Goal: Task Accomplishment & Management: Use online tool/utility

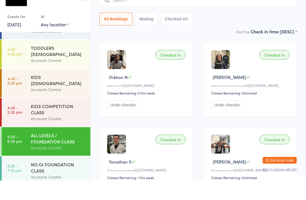
scroll to position [80, 0]
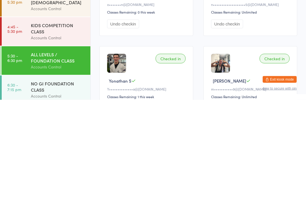
click at [29, 176] on link "6:30 - 7:15 pm NO GI FOUNDATION CLASS Accounts Control" at bounding box center [46, 190] width 89 height 29
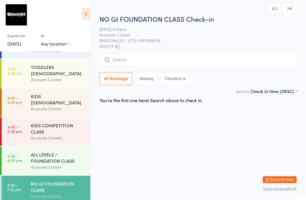
click at [117, 61] on input "search" at bounding box center [199, 60] width 198 height 13
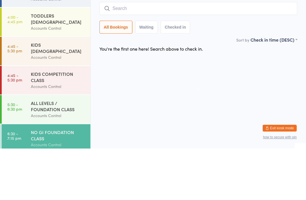
type input "D"
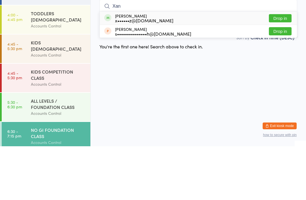
type input "Xan"
click at [276, 68] on button "Drop in" at bounding box center [280, 72] width 23 height 8
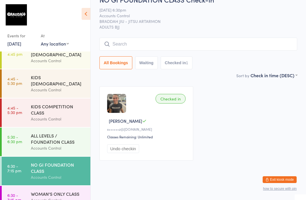
scroll to position [98, 0]
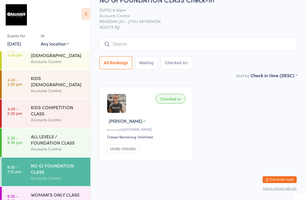
click at [69, 192] on div "WOMAN'S ONLY CLASS" at bounding box center [58, 195] width 55 height 6
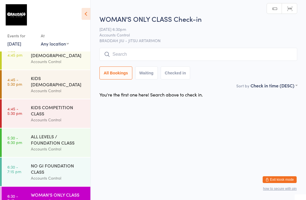
click at [205, 56] on input "search" at bounding box center [199, 54] width 198 height 13
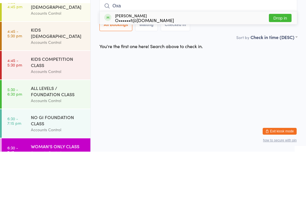
type input "Oxa"
click at [283, 62] on button "Drop in" at bounding box center [280, 66] width 23 height 8
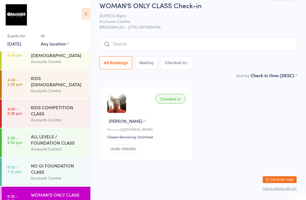
click at [203, 50] on input "search" at bounding box center [199, 44] width 198 height 13
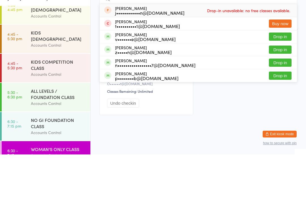
type input "Nat"
click at [283, 104] on button "Drop in" at bounding box center [280, 108] width 23 height 8
